Goal: Task Accomplishment & Management: Use online tool/utility

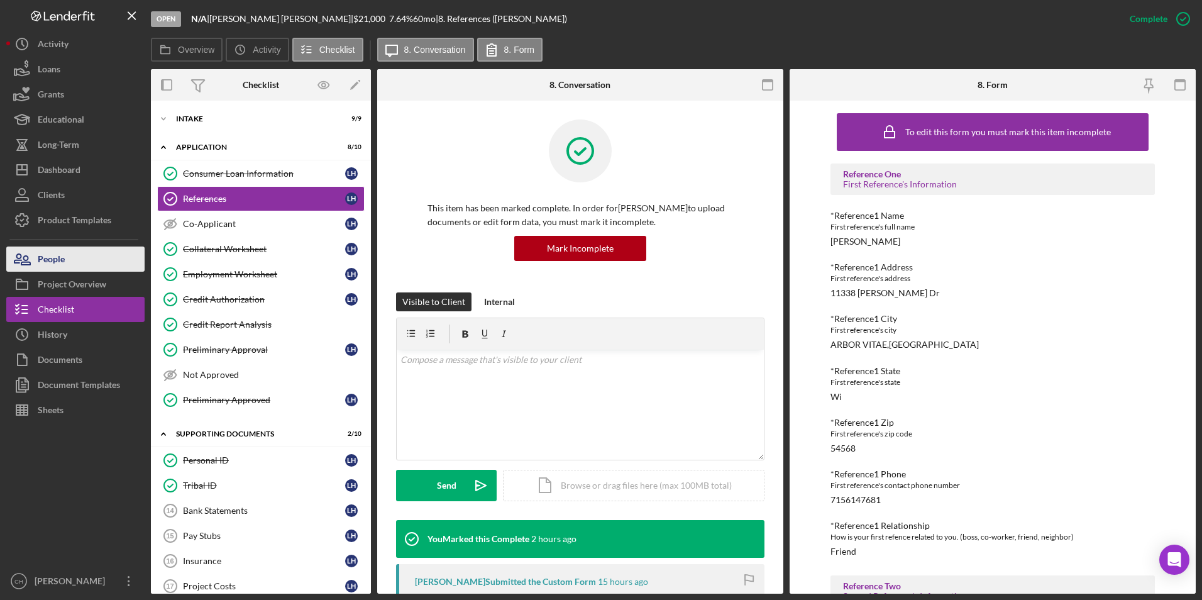
scroll to position [175, 0]
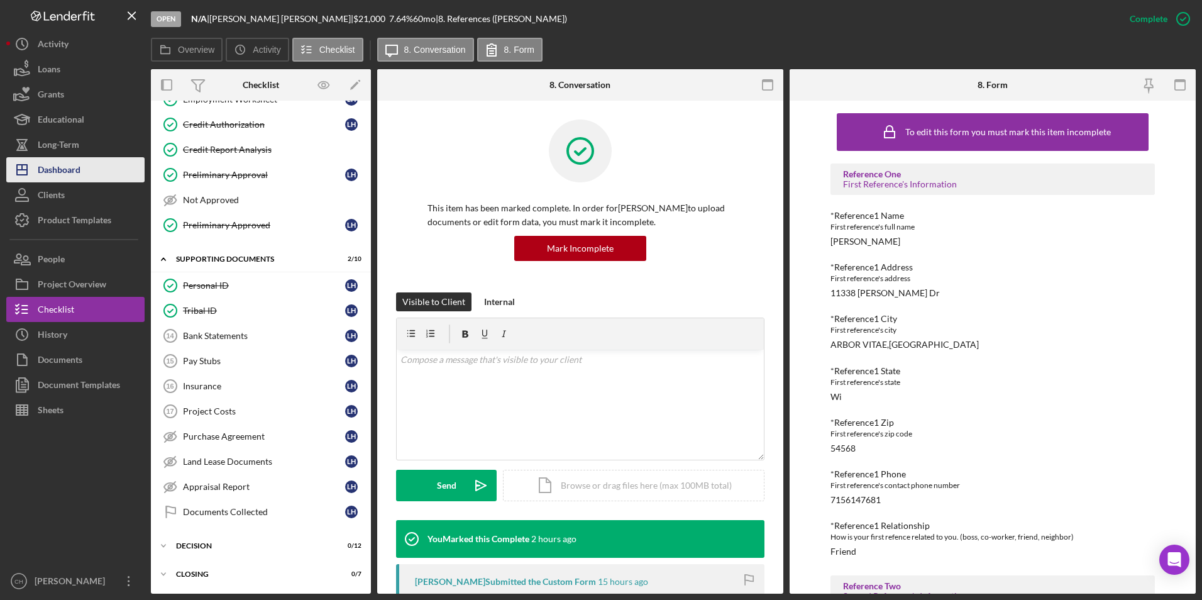
click at [69, 168] on div "Dashboard" at bounding box center [59, 171] width 43 height 28
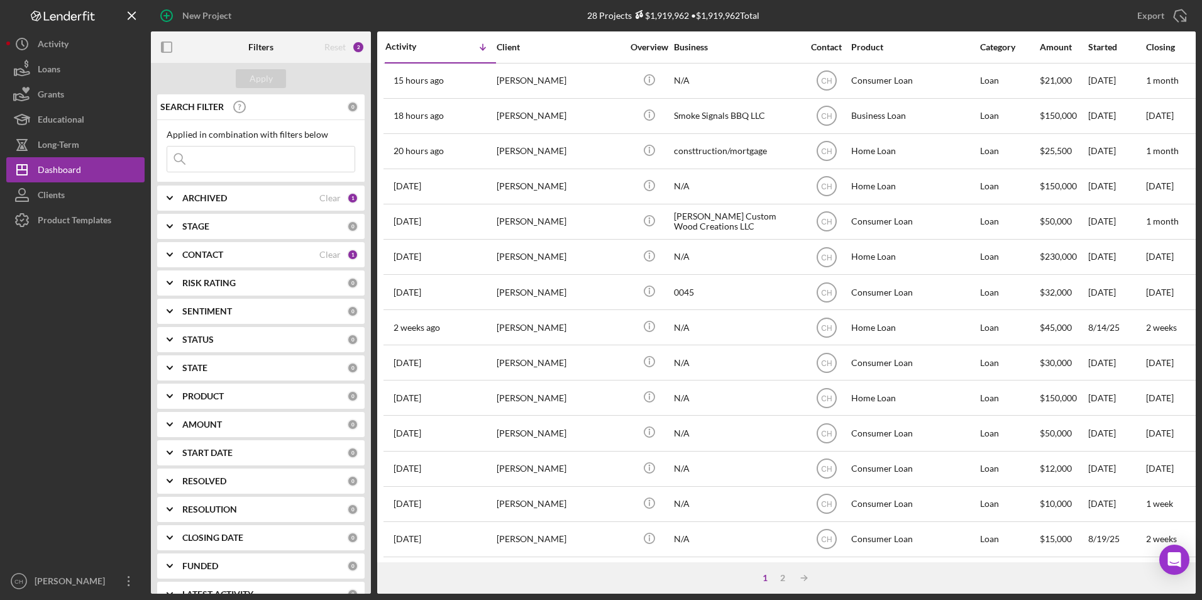
click at [229, 158] on input at bounding box center [260, 158] width 187 height 25
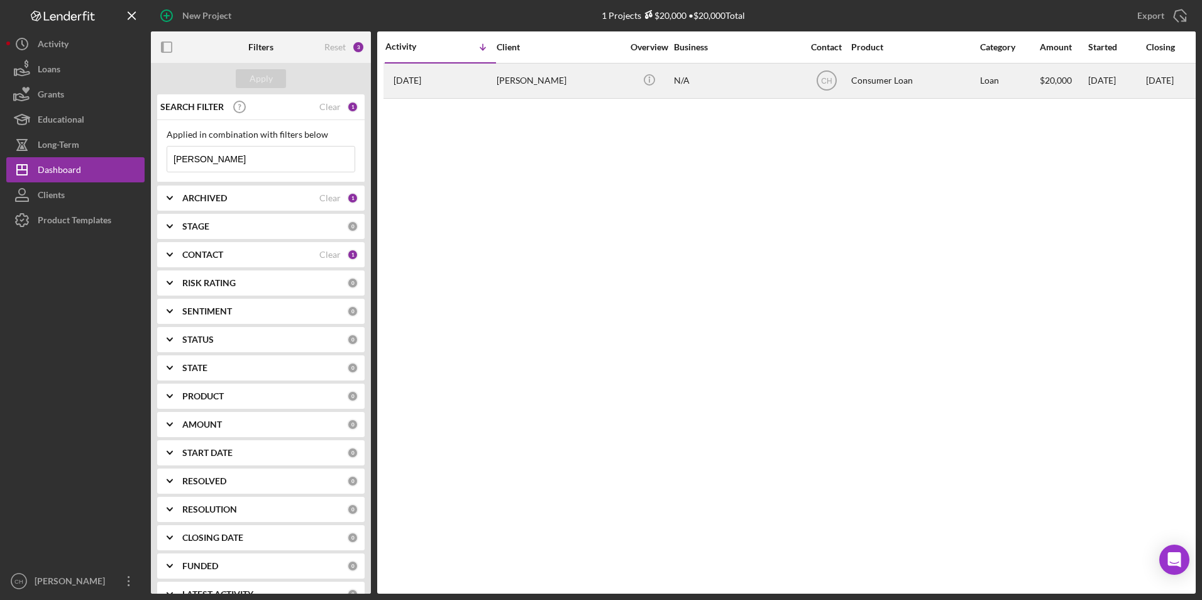
type input "[PERSON_NAME]"
click at [544, 80] on div "[PERSON_NAME]" at bounding box center [560, 80] width 126 height 33
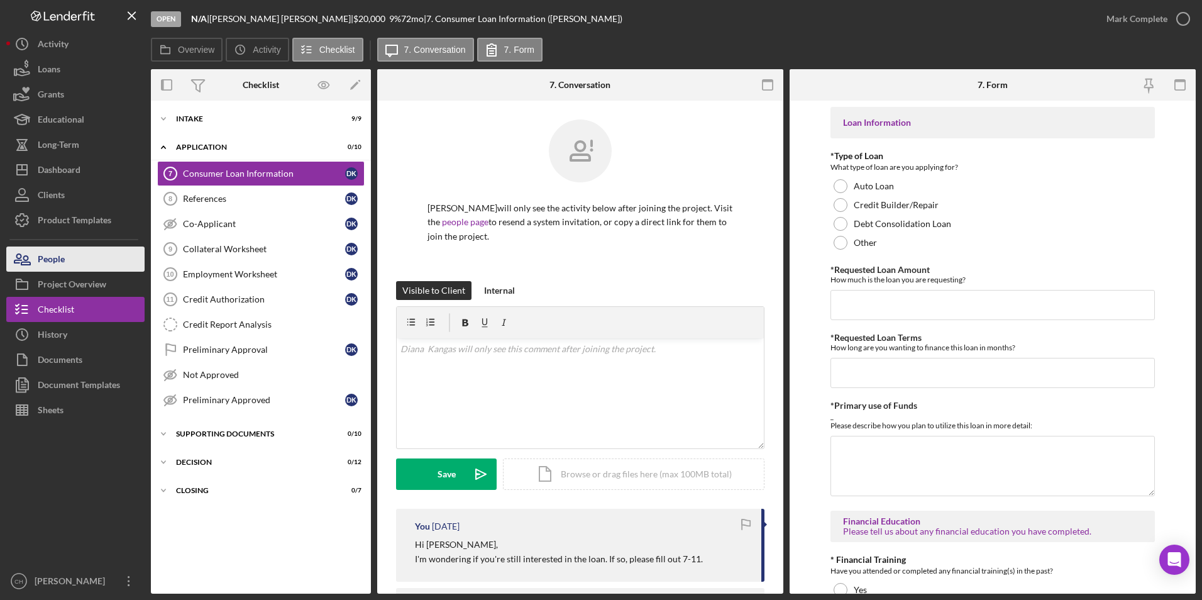
click at [75, 265] on button "People" at bounding box center [75, 258] width 138 height 25
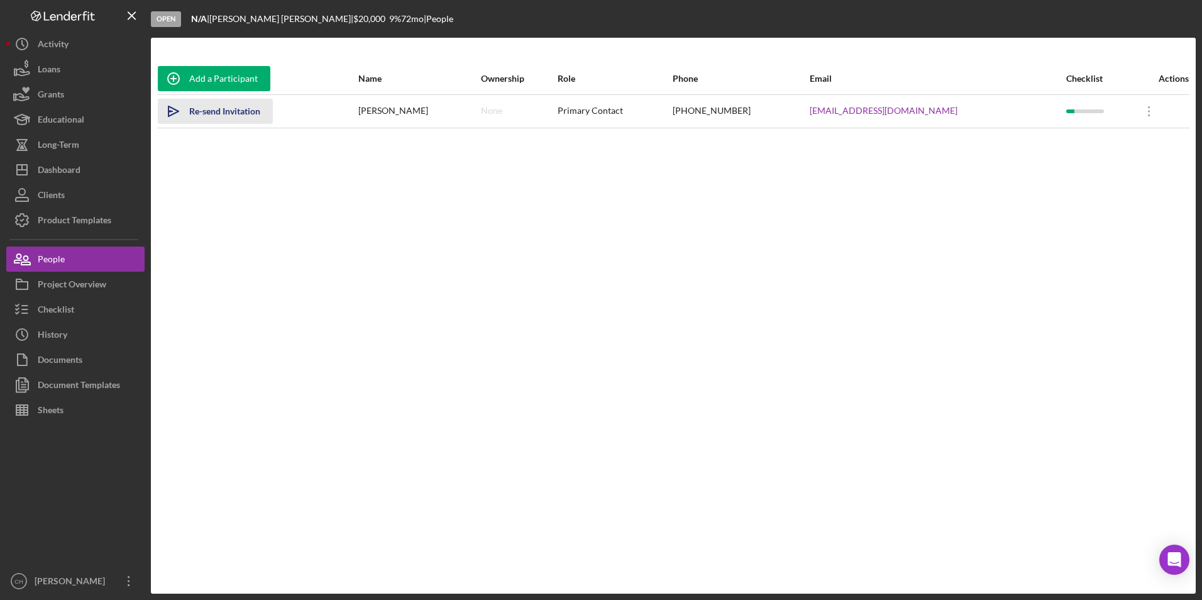
click at [202, 114] on div "Re-send Invitation" at bounding box center [224, 111] width 71 height 25
click at [59, 169] on div "Dashboard" at bounding box center [59, 171] width 43 height 28
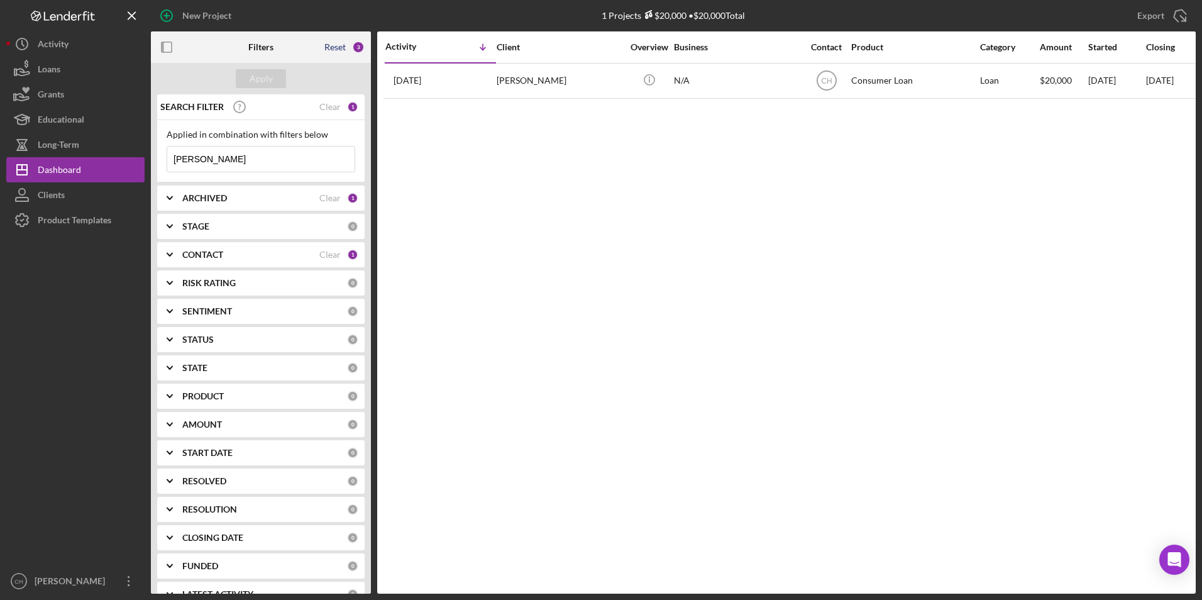
click at [335, 47] on div "Reset" at bounding box center [334, 47] width 21 height 10
click at [243, 91] on div "Apply" at bounding box center [261, 78] width 220 height 31
click at [260, 80] on div "Apply" at bounding box center [261, 78] width 23 height 19
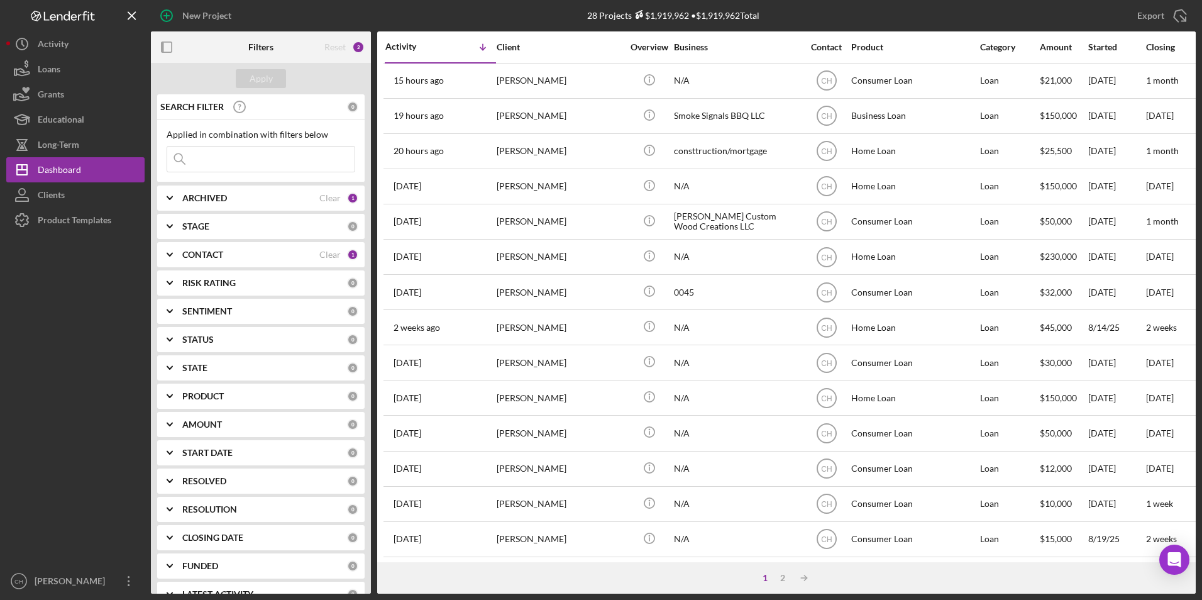
click at [218, 197] on b "ARCHIVED" at bounding box center [204, 198] width 45 height 10
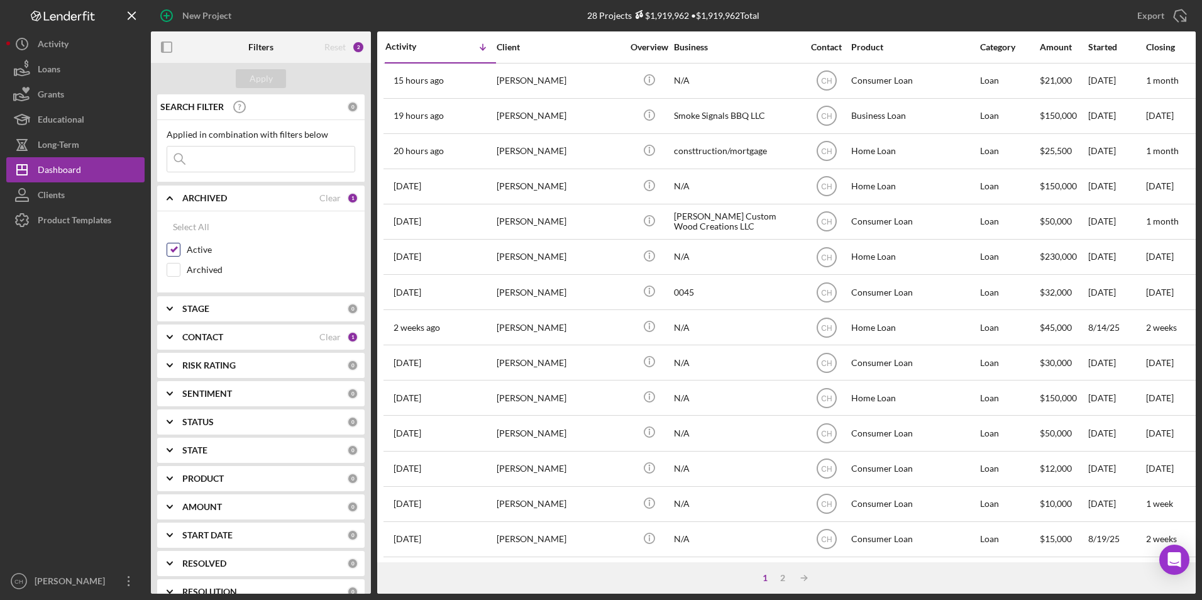
click at [177, 250] on input "Active" at bounding box center [173, 249] width 13 height 13
checkbox input "false"
click at [176, 263] on input "Archived" at bounding box center [173, 269] width 13 height 13
checkbox input "true"
click at [215, 158] on input at bounding box center [260, 158] width 187 height 25
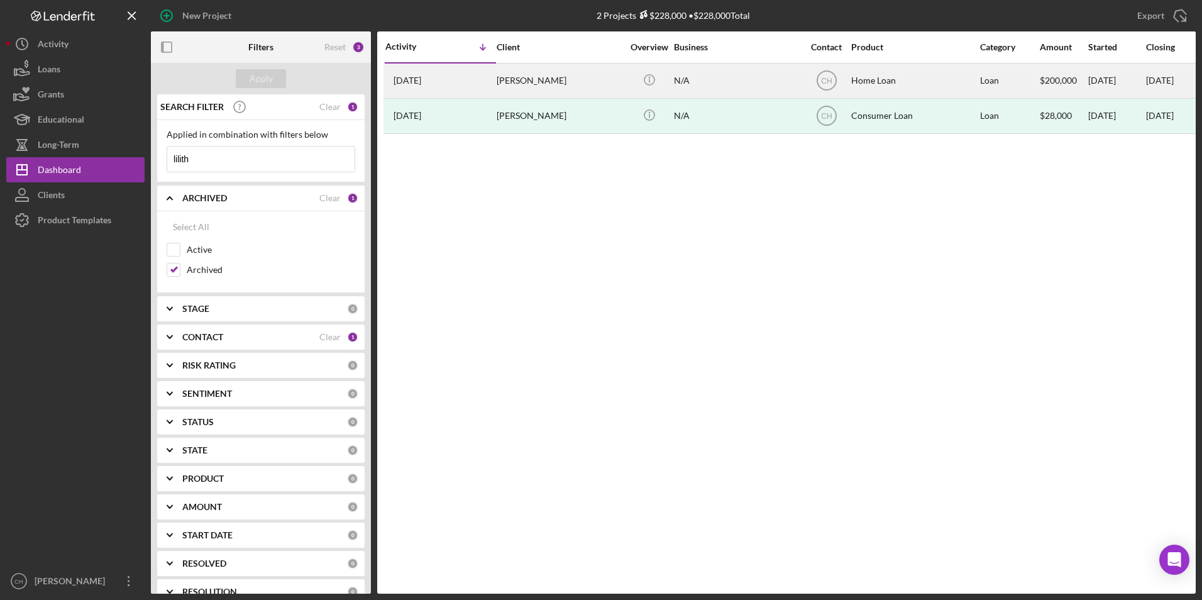
type input "lilith"
click at [503, 87] on div "[PERSON_NAME]" at bounding box center [560, 80] width 126 height 33
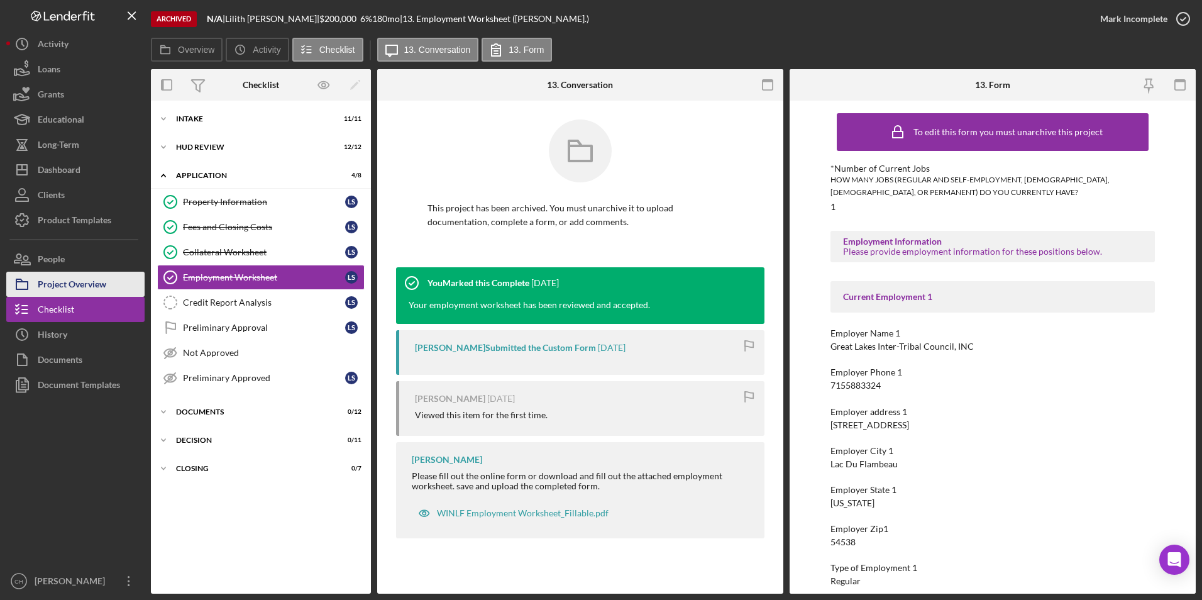
click at [59, 290] on div "Project Overview" at bounding box center [72, 286] width 69 height 28
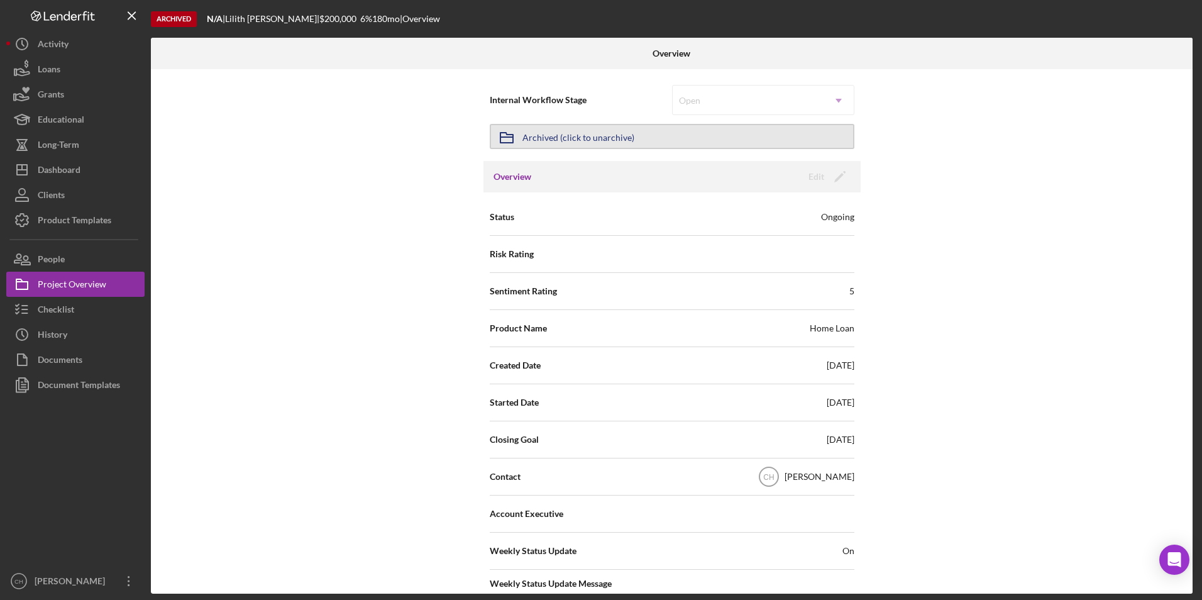
click at [602, 136] on div "Archived (click to unarchive)" at bounding box center [578, 136] width 112 height 23
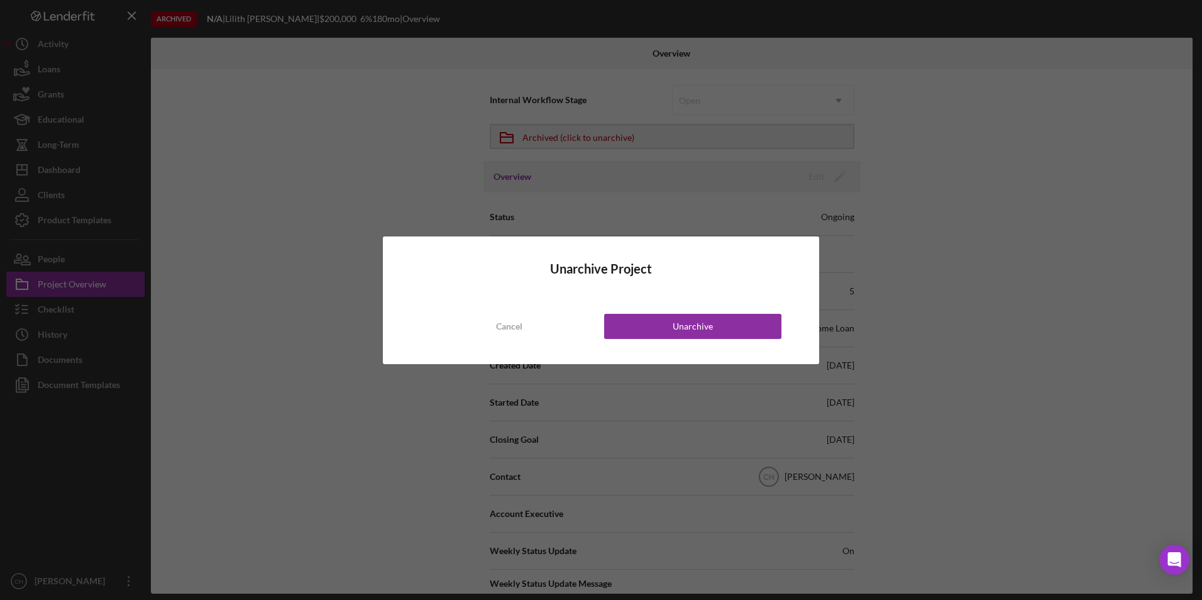
click at [661, 312] on div "Unarchive Project Cancel Unarchive" at bounding box center [601, 300] width 436 height 128
click at [665, 323] on button "Unarchive" at bounding box center [692, 326] width 177 height 25
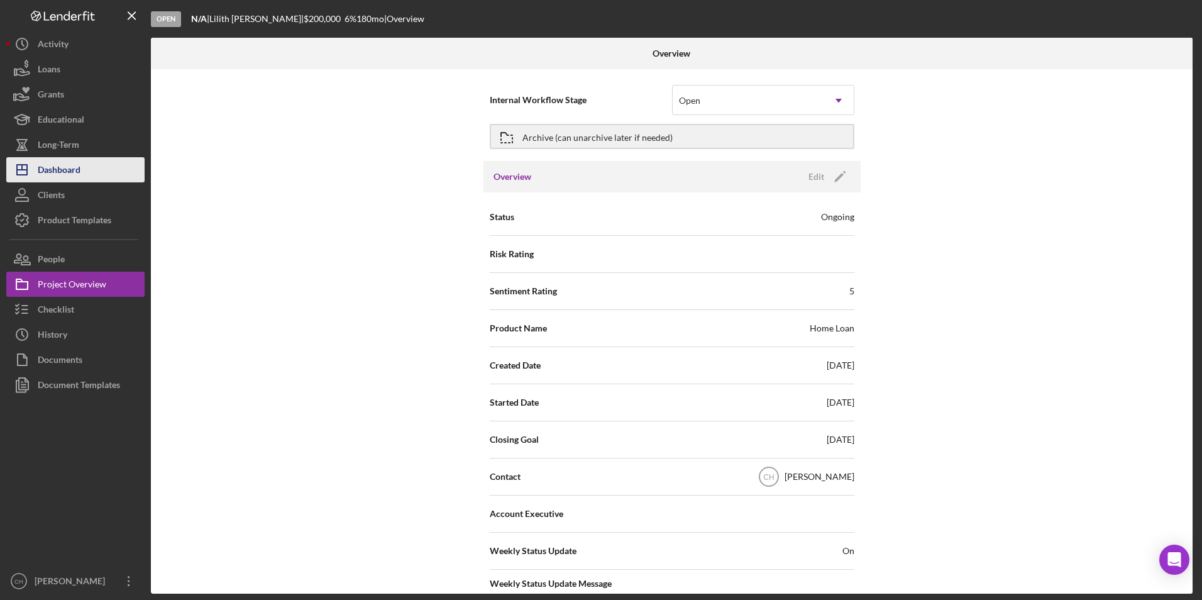
click at [94, 176] on button "Icon/Dashboard Dashboard" at bounding box center [75, 169] width 138 height 25
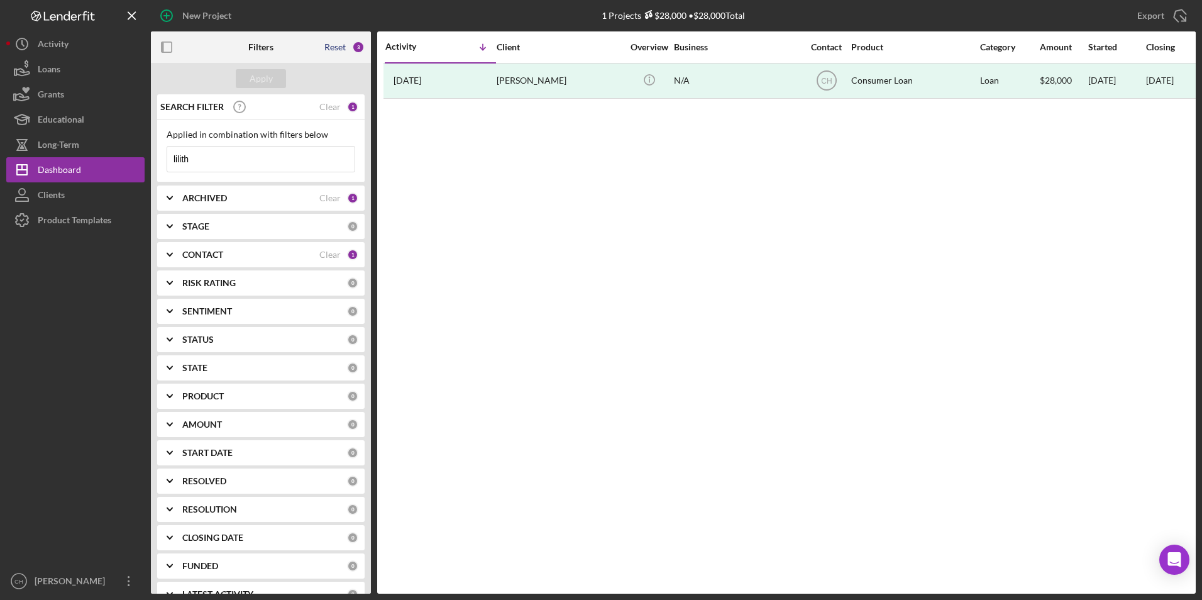
click at [332, 48] on div "Reset" at bounding box center [334, 47] width 21 height 10
click at [259, 77] on div "Apply" at bounding box center [261, 78] width 23 height 19
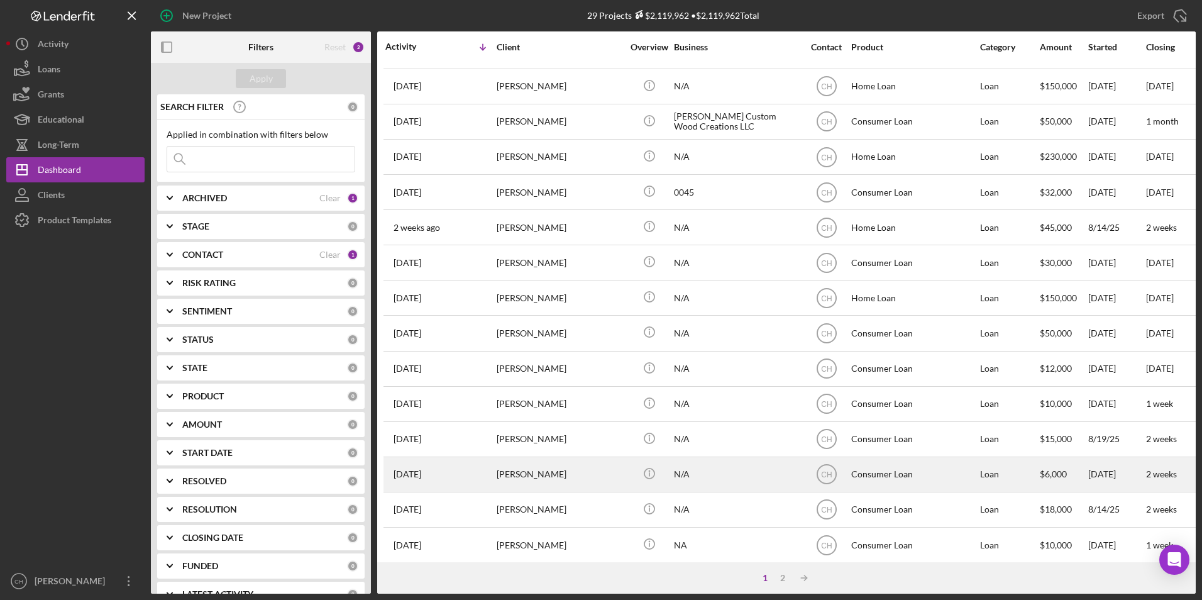
scroll to position [126, 0]
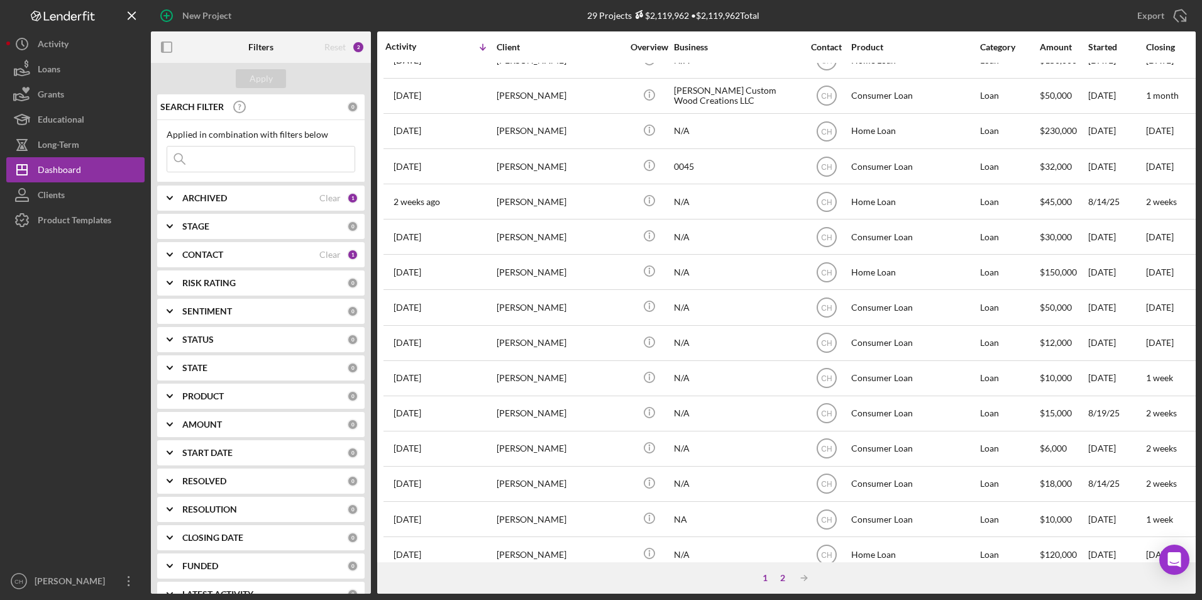
click at [783, 577] on div "2" at bounding box center [783, 578] width 18 height 10
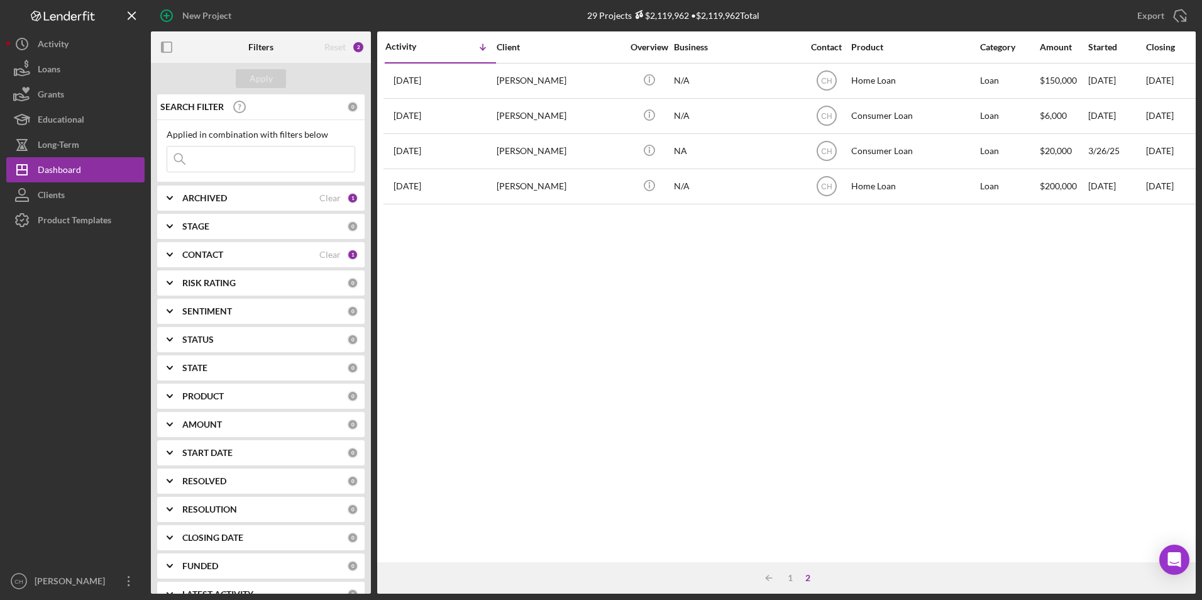
scroll to position [0, 0]
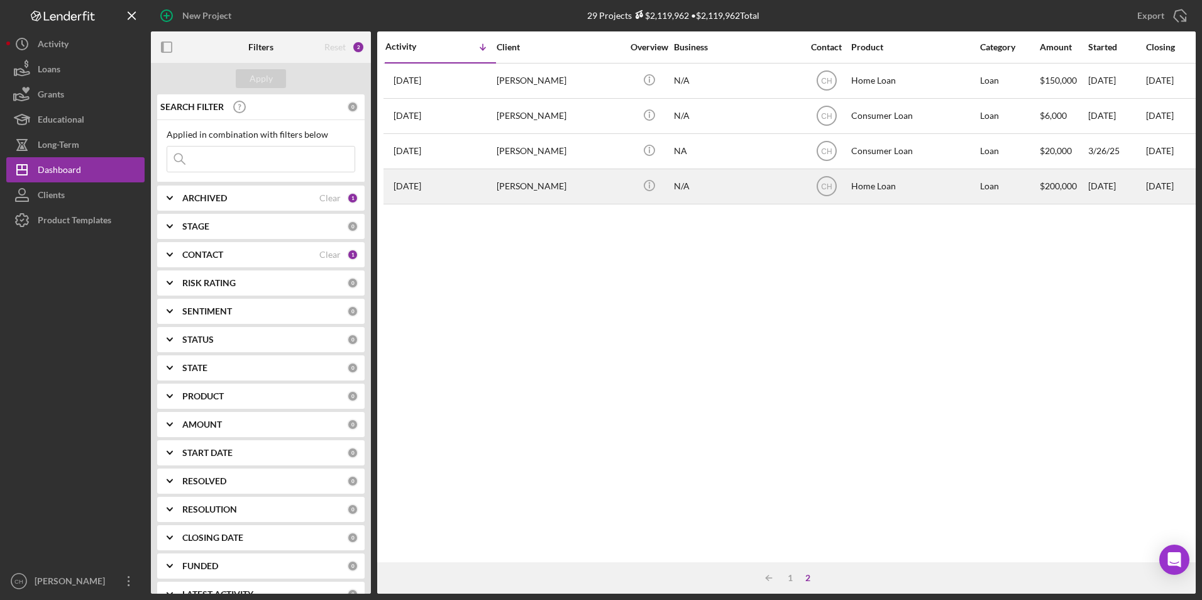
click at [570, 184] on div "[PERSON_NAME]" at bounding box center [560, 186] width 126 height 33
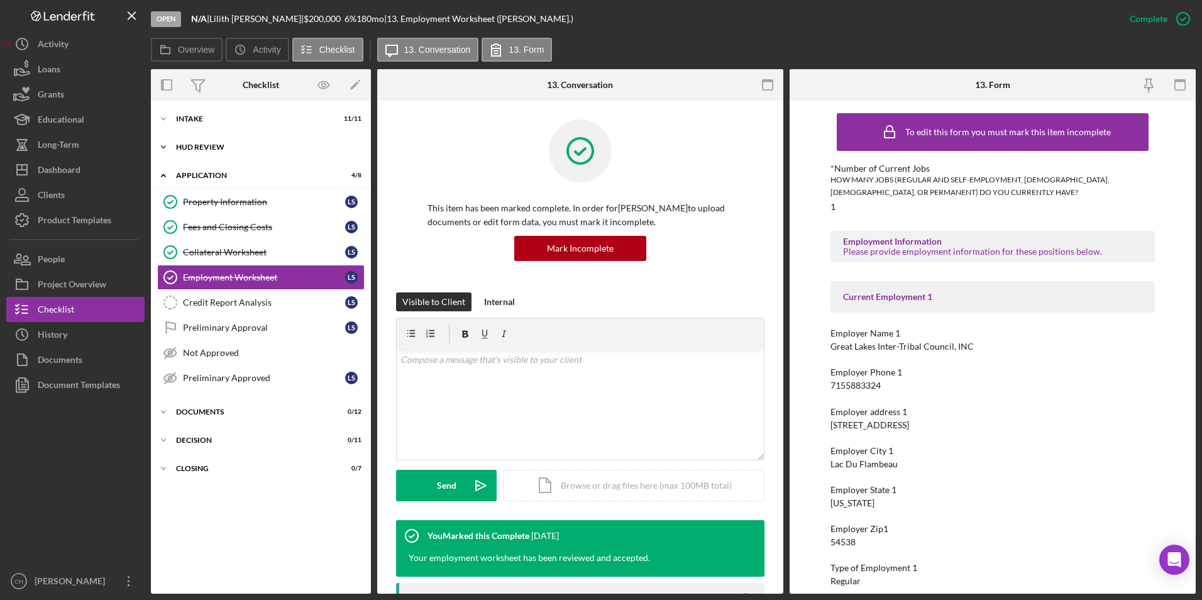
click at [166, 145] on icon "Icon/Expander" at bounding box center [163, 146] width 25 height 25
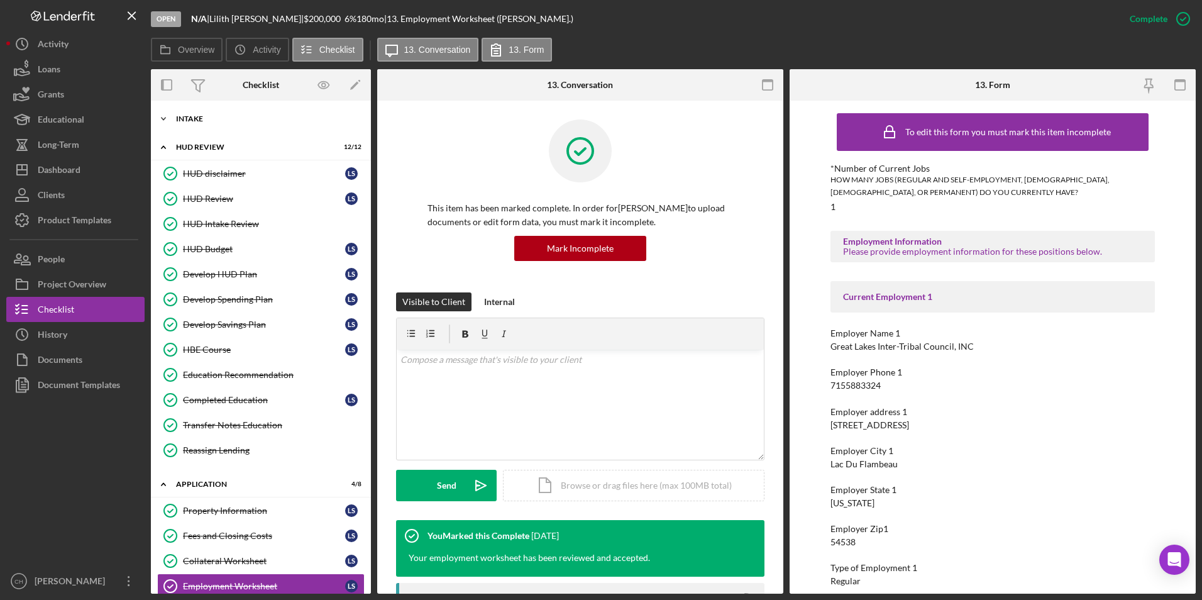
click at [167, 117] on icon "Icon/Expander" at bounding box center [163, 118] width 25 height 25
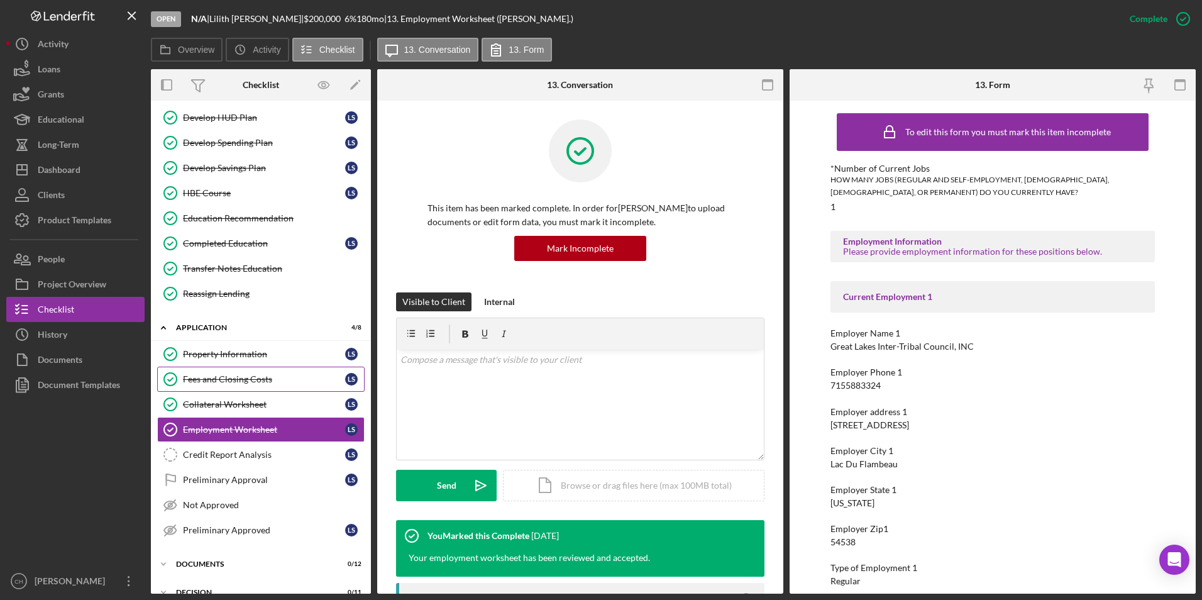
scroll to position [189, 0]
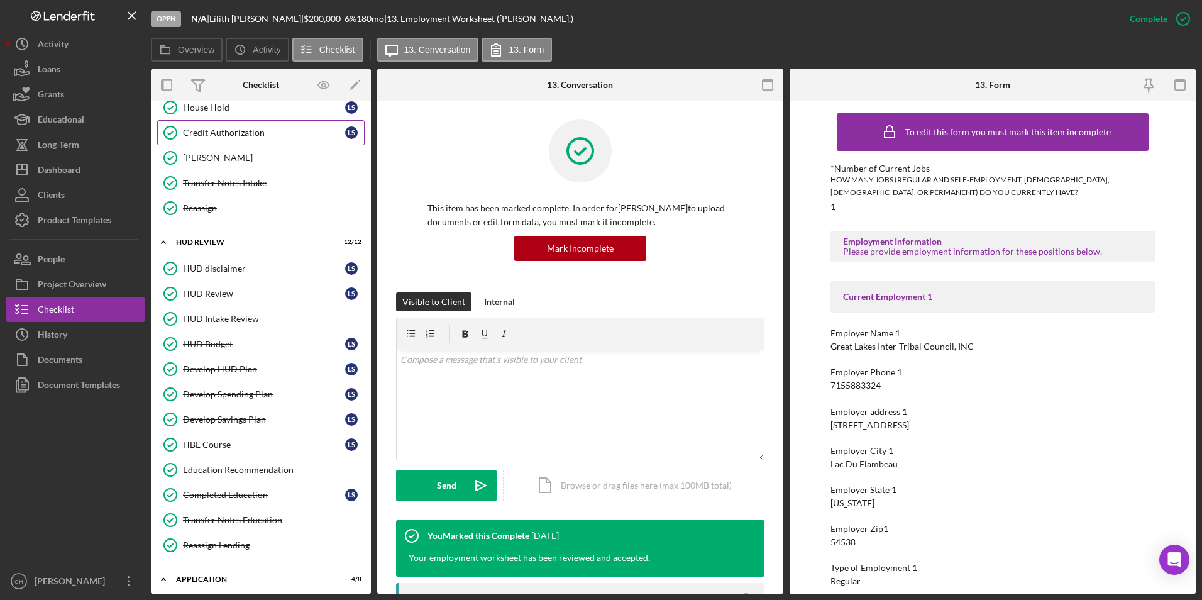
click at [253, 128] on div "Credit Authorization" at bounding box center [264, 133] width 162 height 10
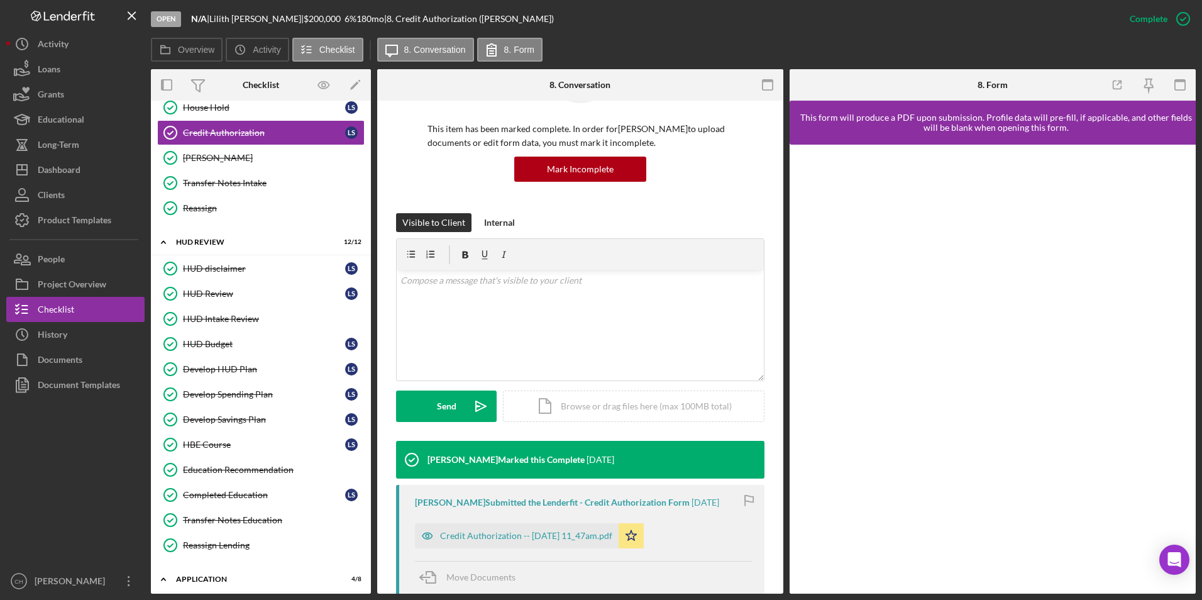
scroll to position [189, 0]
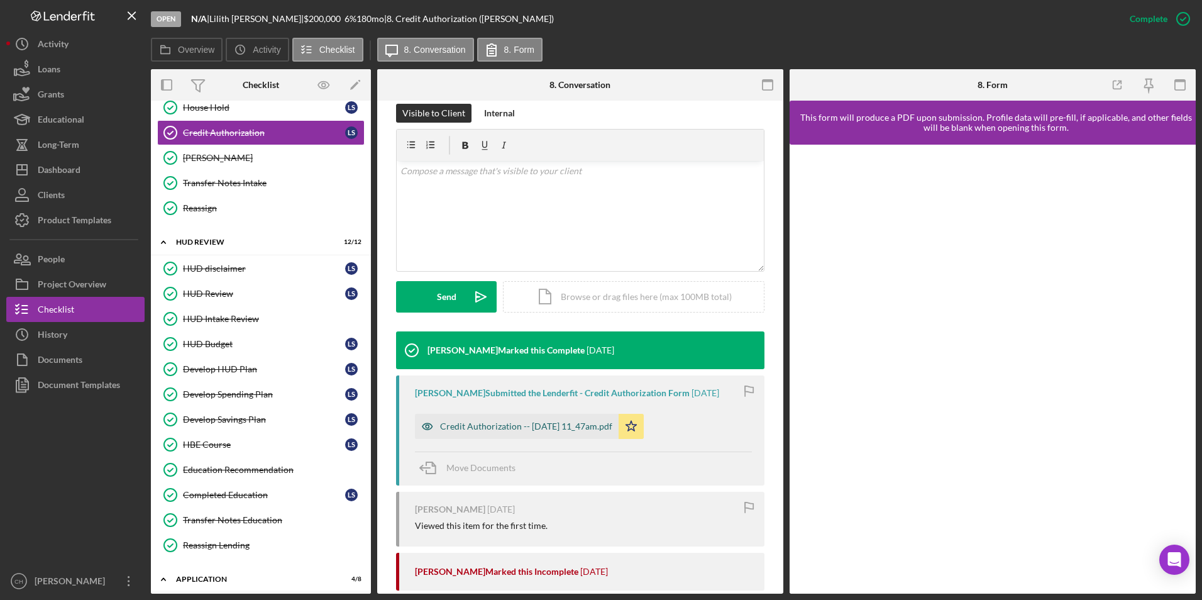
click at [566, 424] on div "Credit Authorization -- [DATE] 11_47am.pdf" at bounding box center [526, 426] width 172 height 10
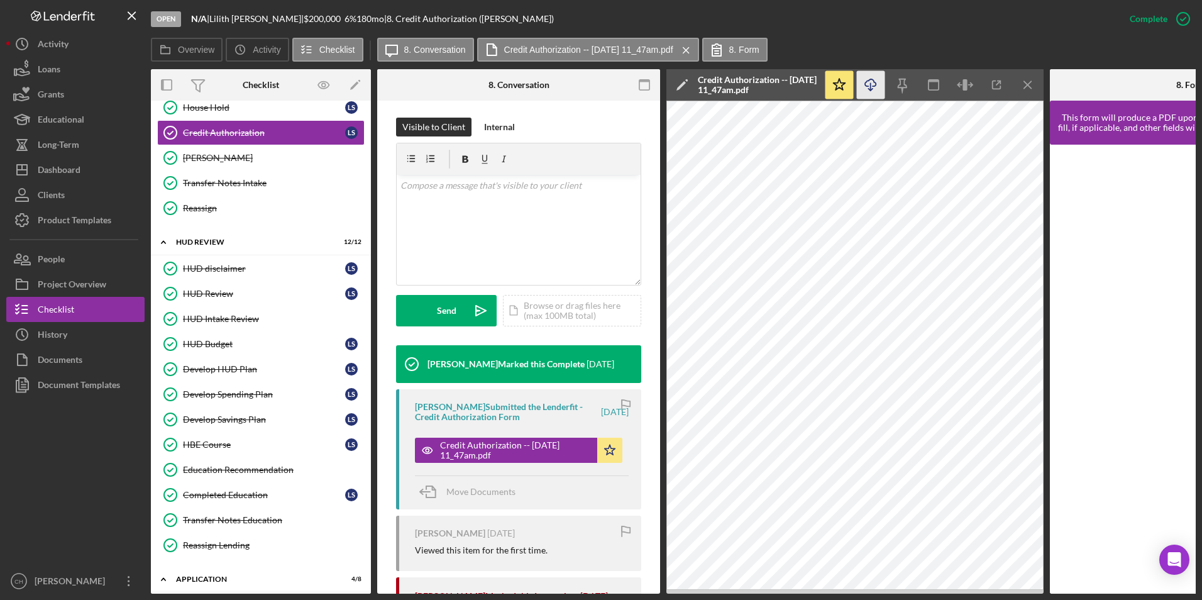
click at [870, 94] on icon "Icon/Download" at bounding box center [871, 85] width 28 height 28
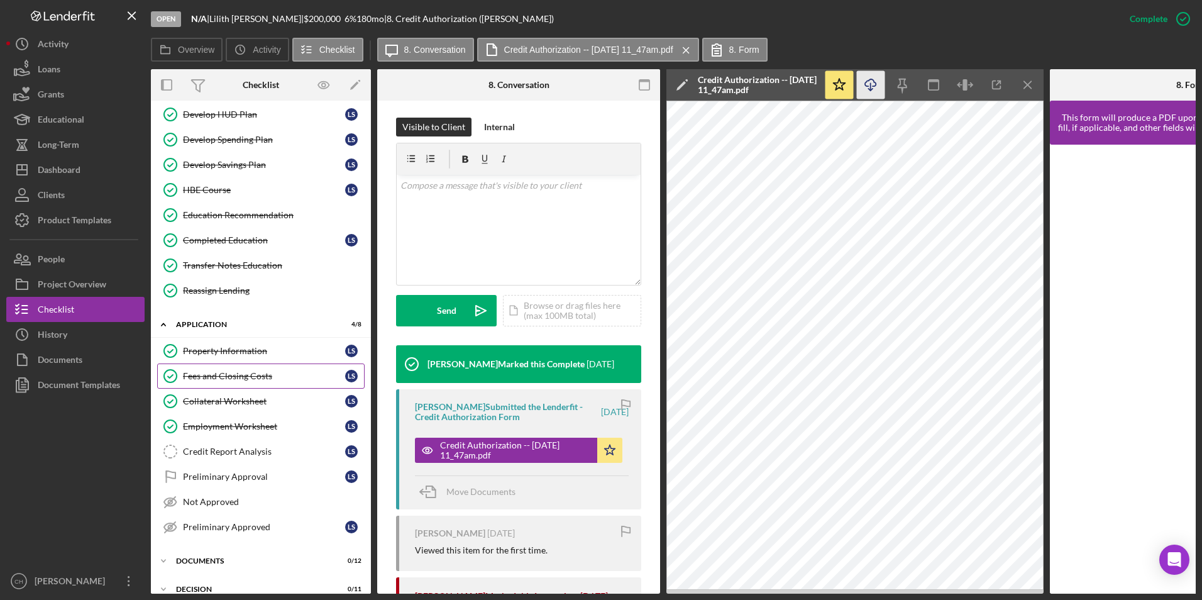
scroll to position [490, 0]
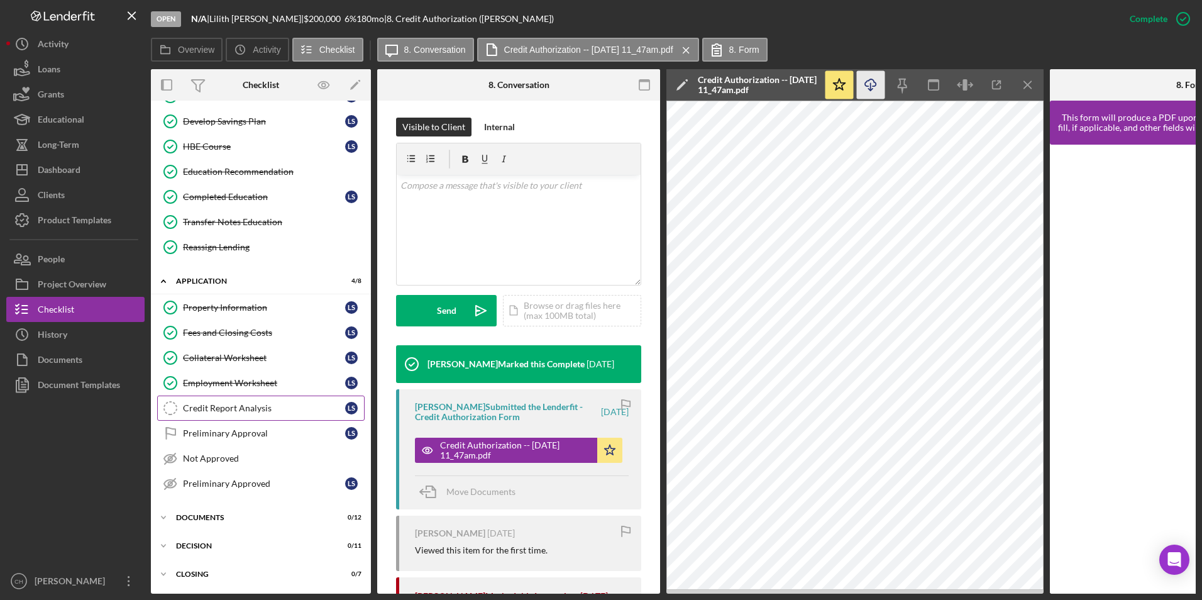
click at [237, 403] on div "Credit Report Analysis" at bounding box center [264, 408] width 162 height 10
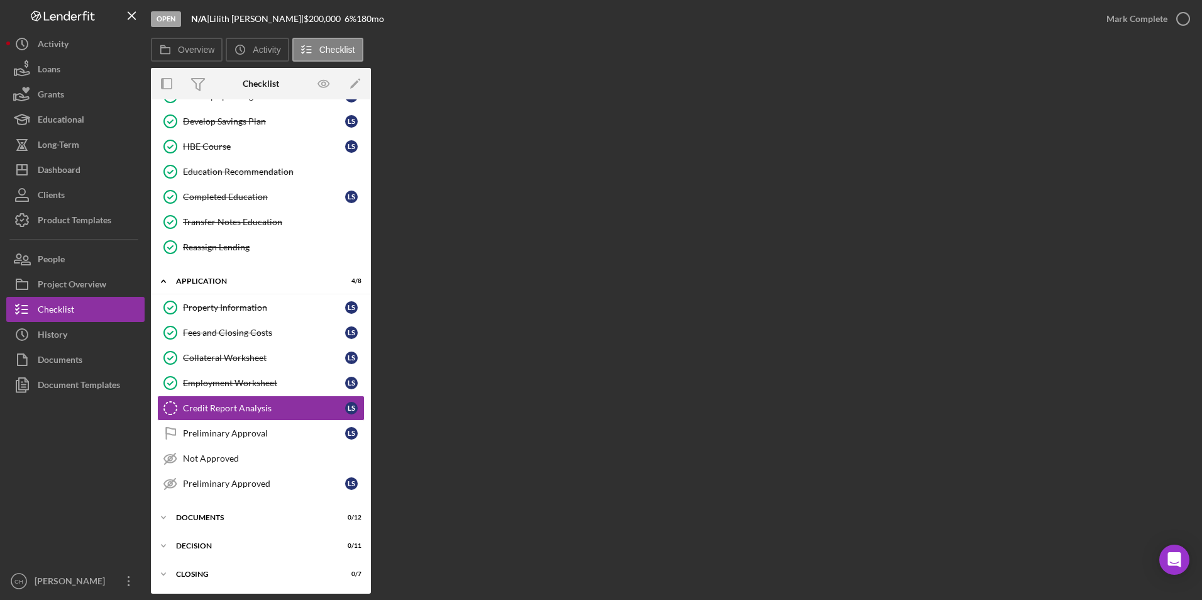
scroll to position [486, 0]
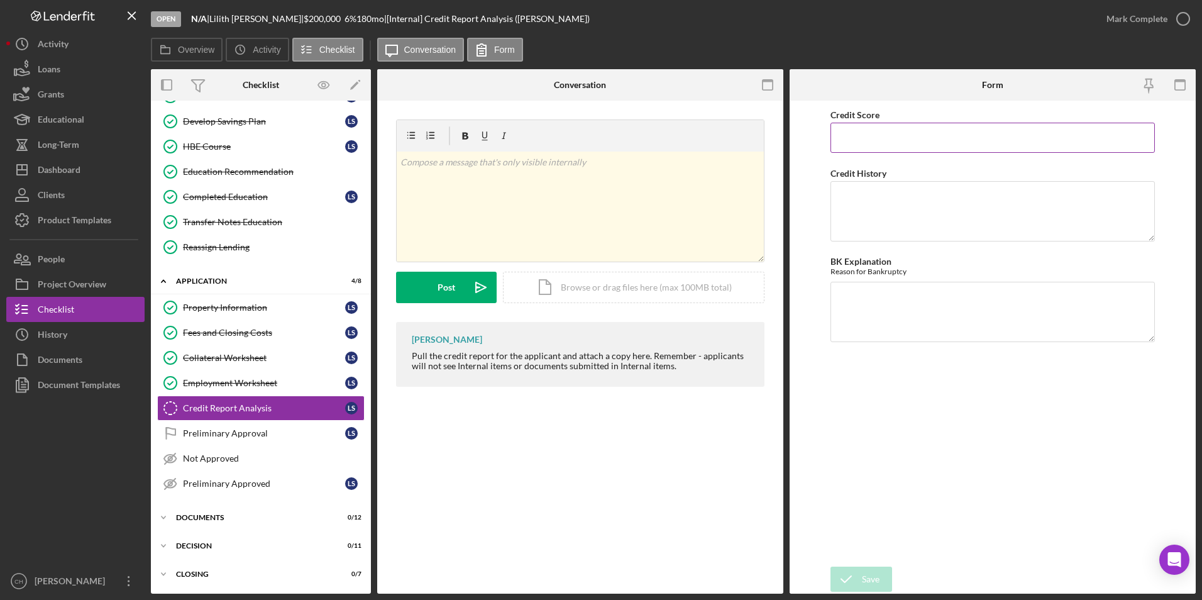
click at [875, 132] on input "Credit Score" at bounding box center [992, 138] width 325 height 30
type input "635"
click at [861, 199] on textarea "Credit History" at bounding box center [992, 211] width 325 height 60
